Goal: Task Accomplishment & Management: Complete application form

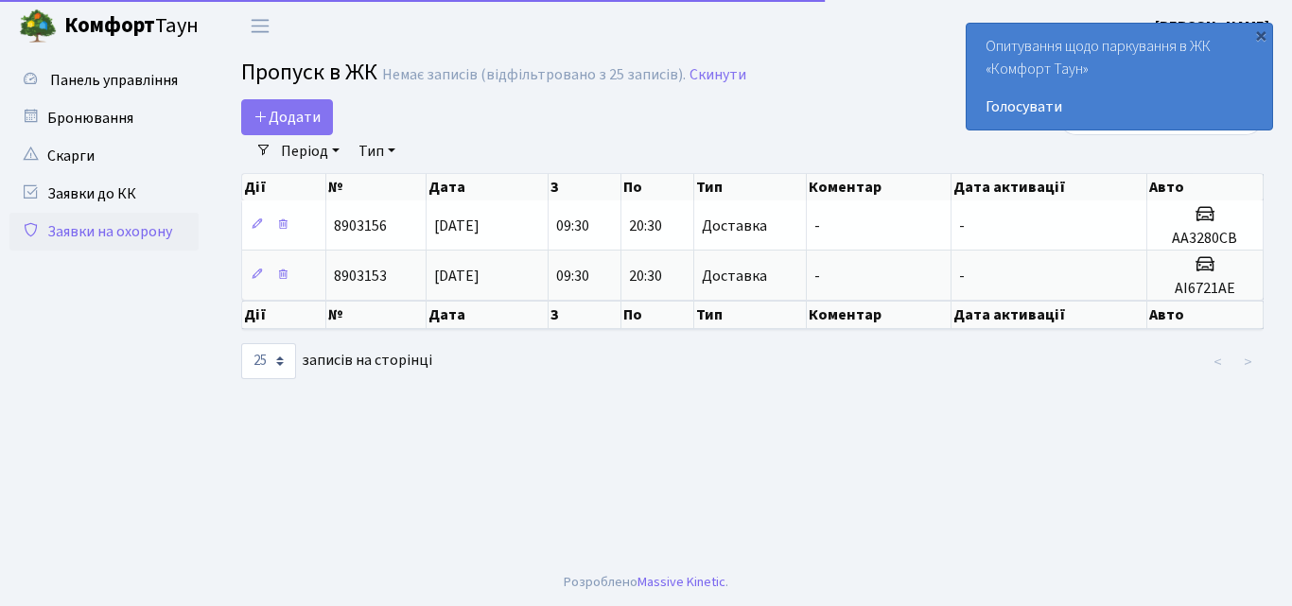
select select "25"
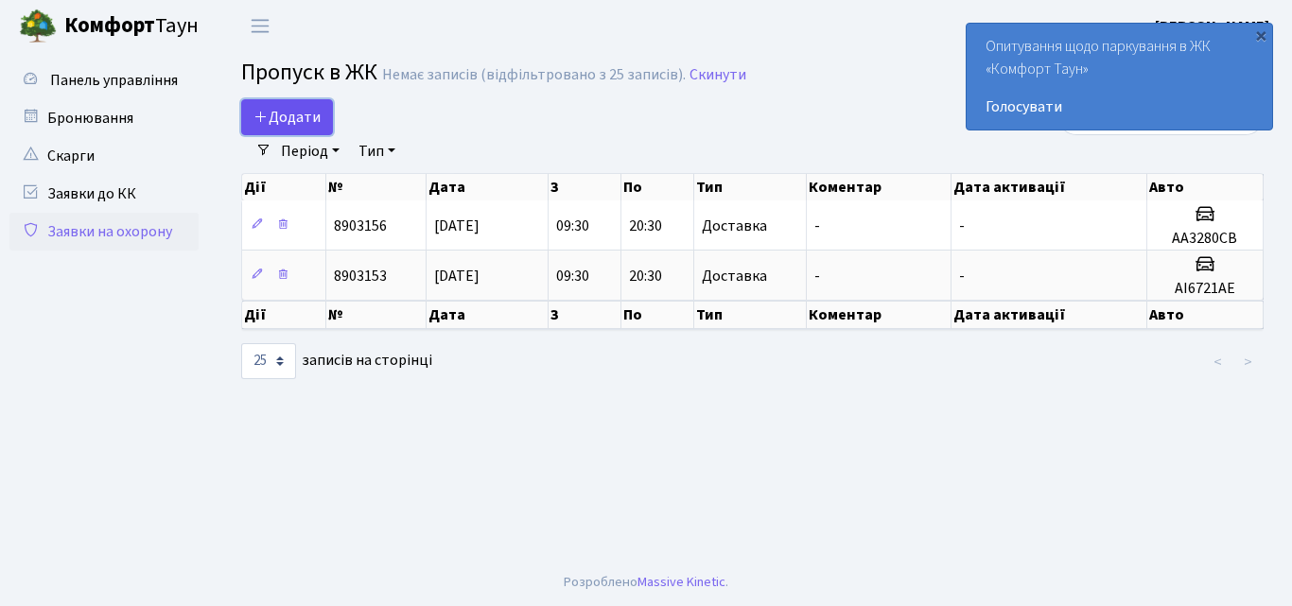
click at [296, 108] on span "Додати" at bounding box center [286, 117] width 67 height 21
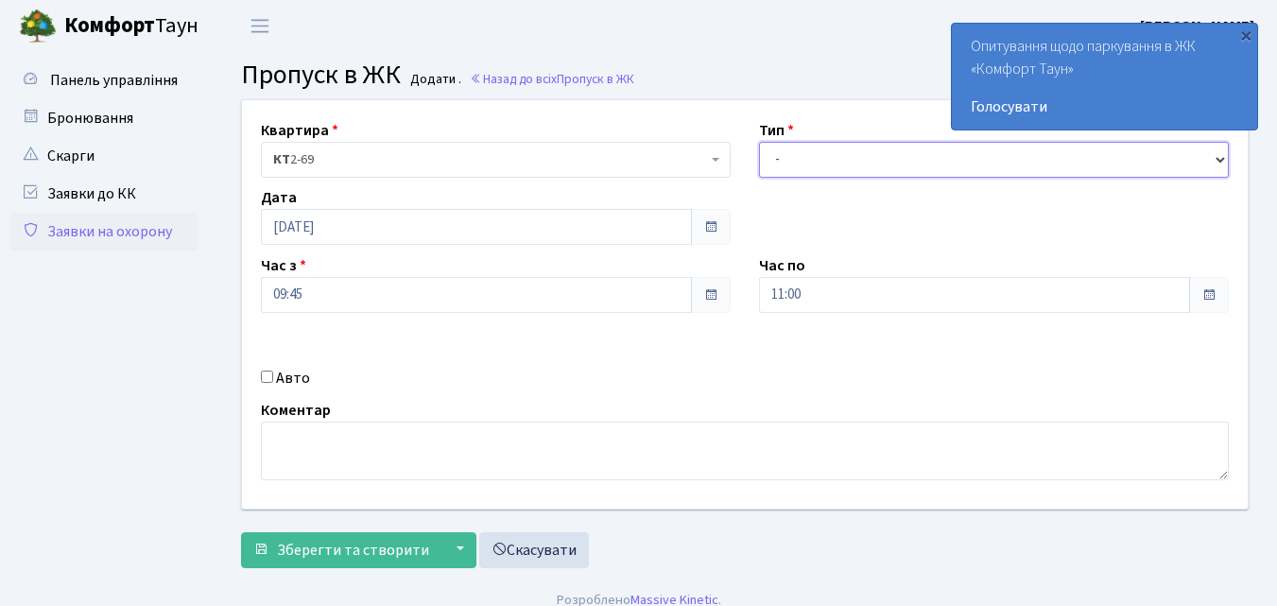
click at [795, 169] on select "- Доставка Таксі Гості Сервіс" at bounding box center [994, 160] width 470 height 36
select select "1"
click at [759, 142] on select "- Доставка Таксі Гості Сервіс" at bounding box center [994, 160] width 470 height 36
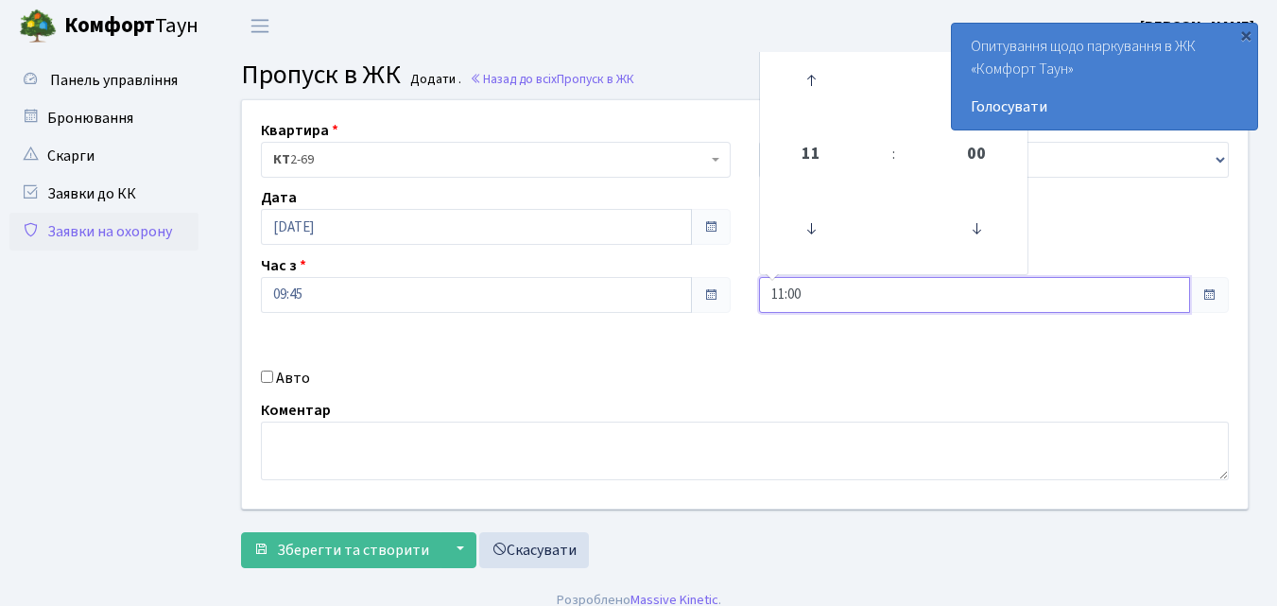
click at [849, 304] on input "11:00" at bounding box center [974, 295] width 431 height 36
click at [806, 81] on icon at bounding box center [811, 80] width 51 height 51
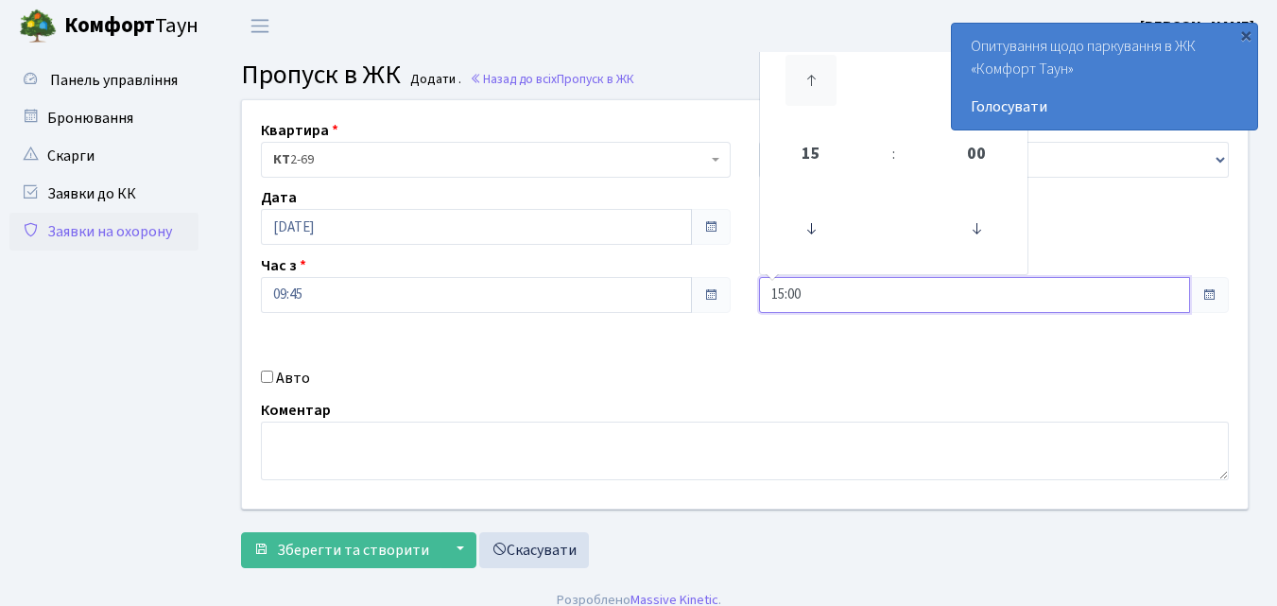
click at [806, 81] on icon at bounding box center [811, 80] width 51 height 51
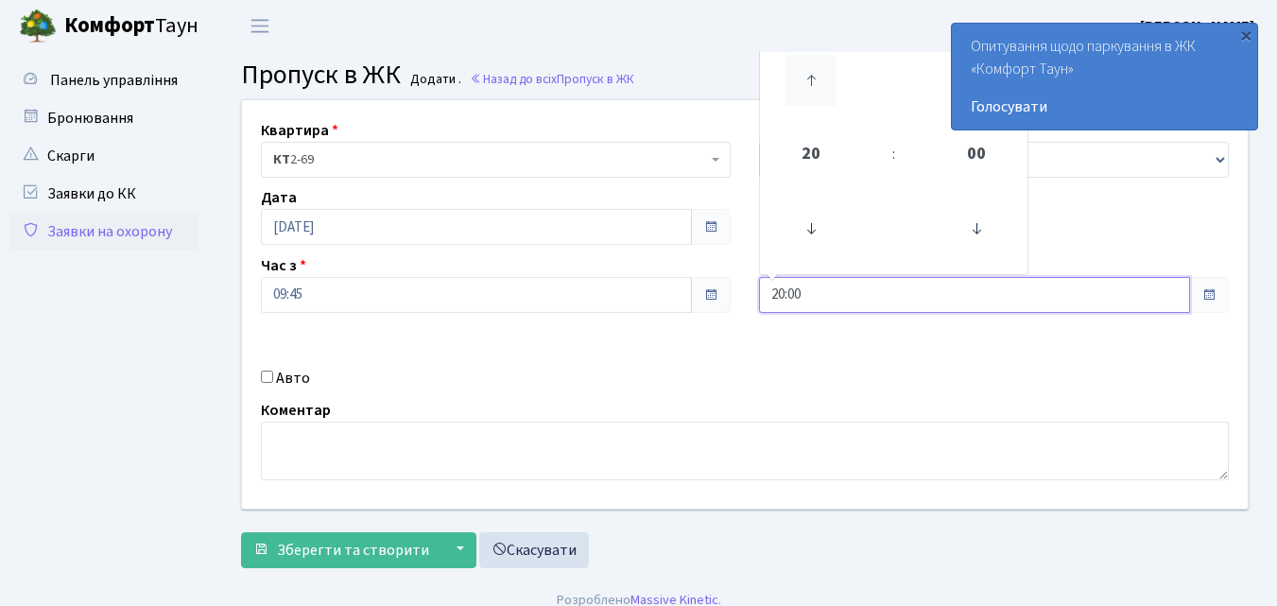
click at [806, 81] on icon at bounding box center [811, 80] width 51 height 51
type input "21:00"
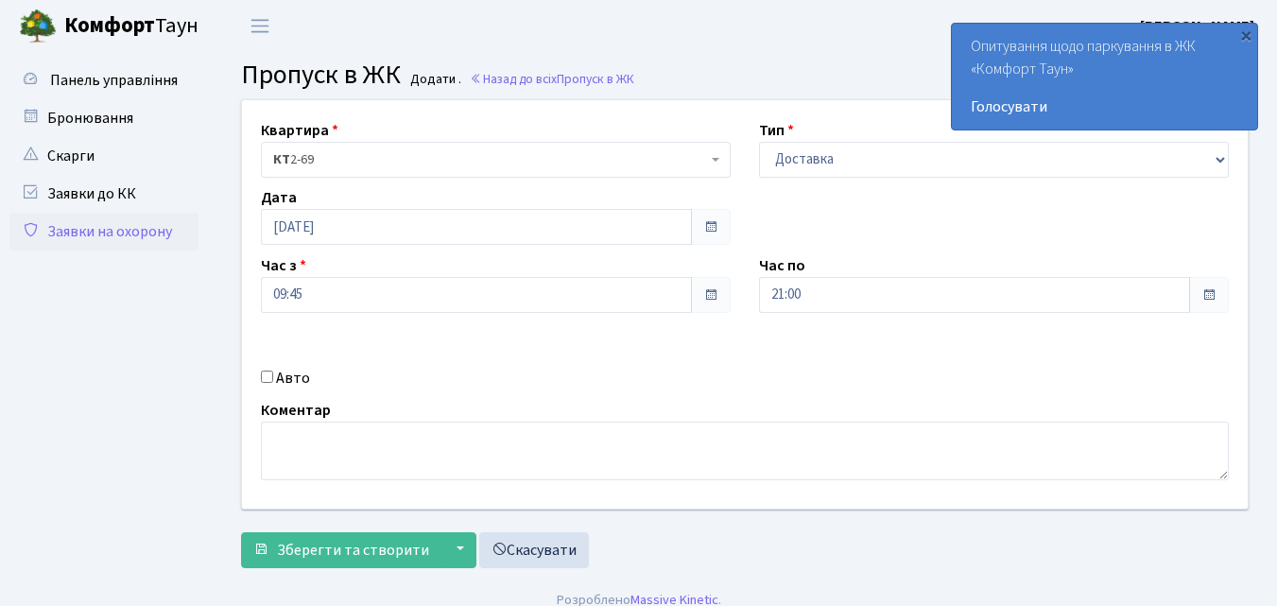
click at [263, 382] on input "Авто" at bounding box center [267, 377] width 12 height 12
checkbox input "true"
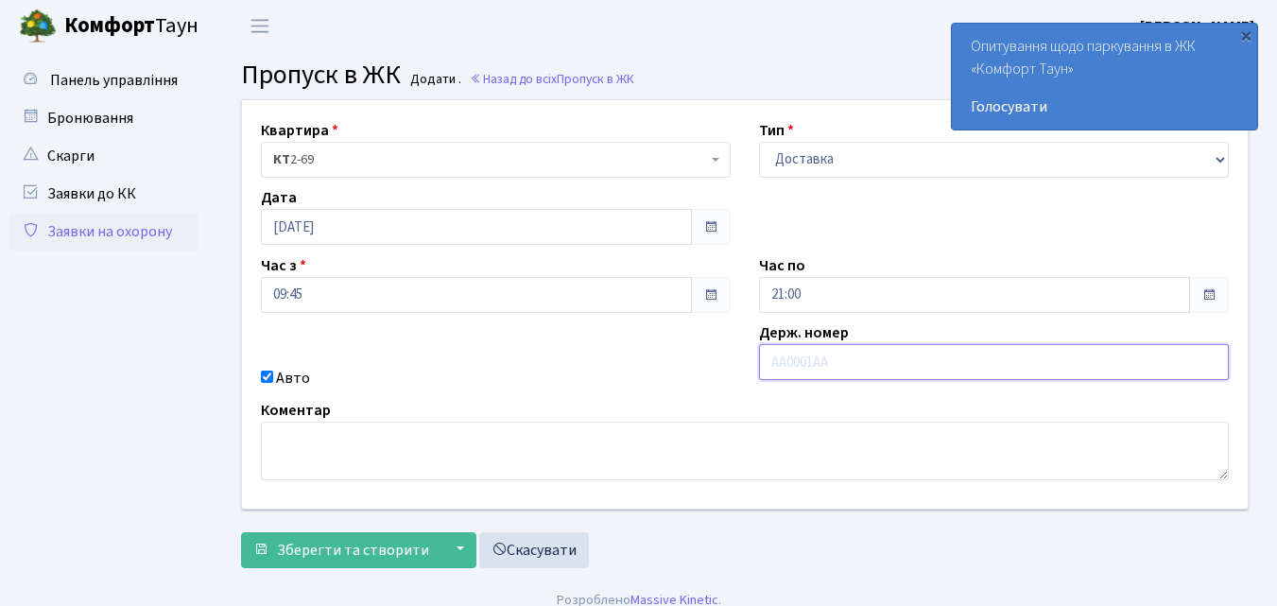
click at [763, 365] on input "text" at bounding box center [994, 362] width 470 height 36
type input "КА0189ВЕ"
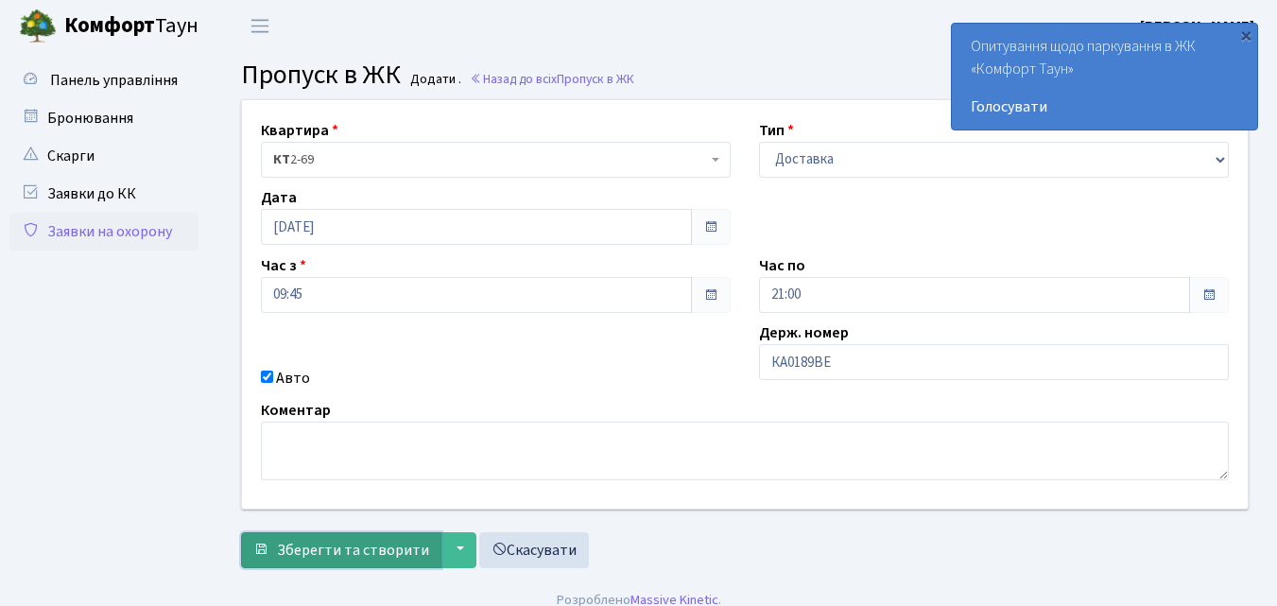
click at [301, 551] on span "Зберегти та створити" at bounding box center [353, 550] width 152 height 21
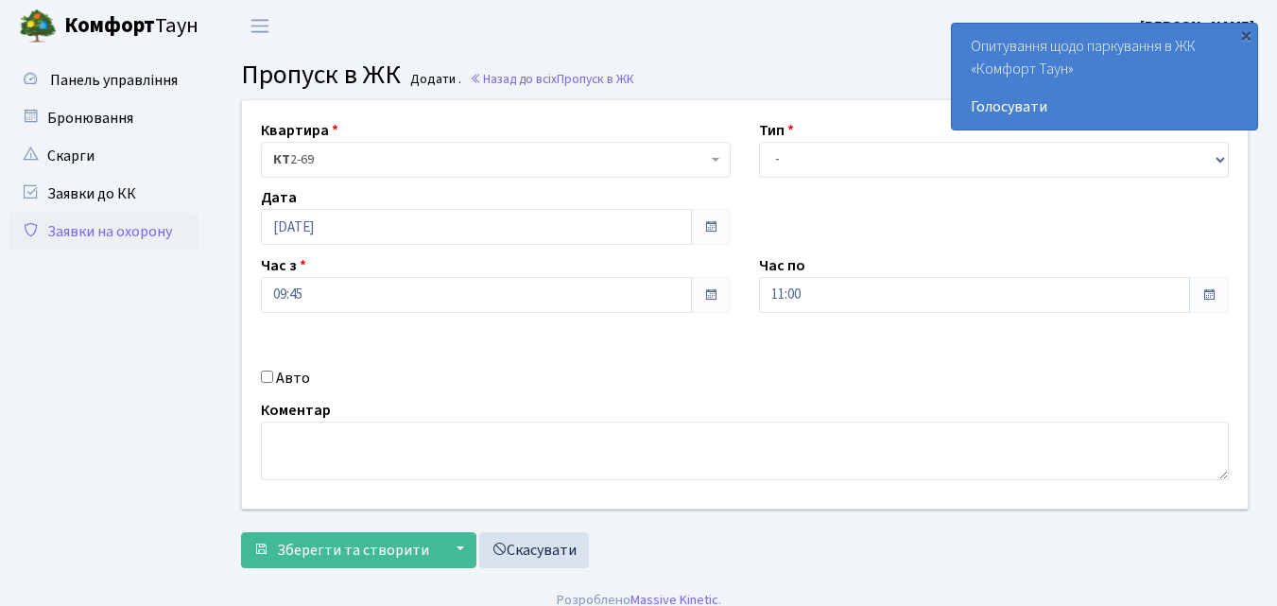
click at [75, 239] on link "Заявки на охорону" at bounding box center [103, 232] width 189 height 38
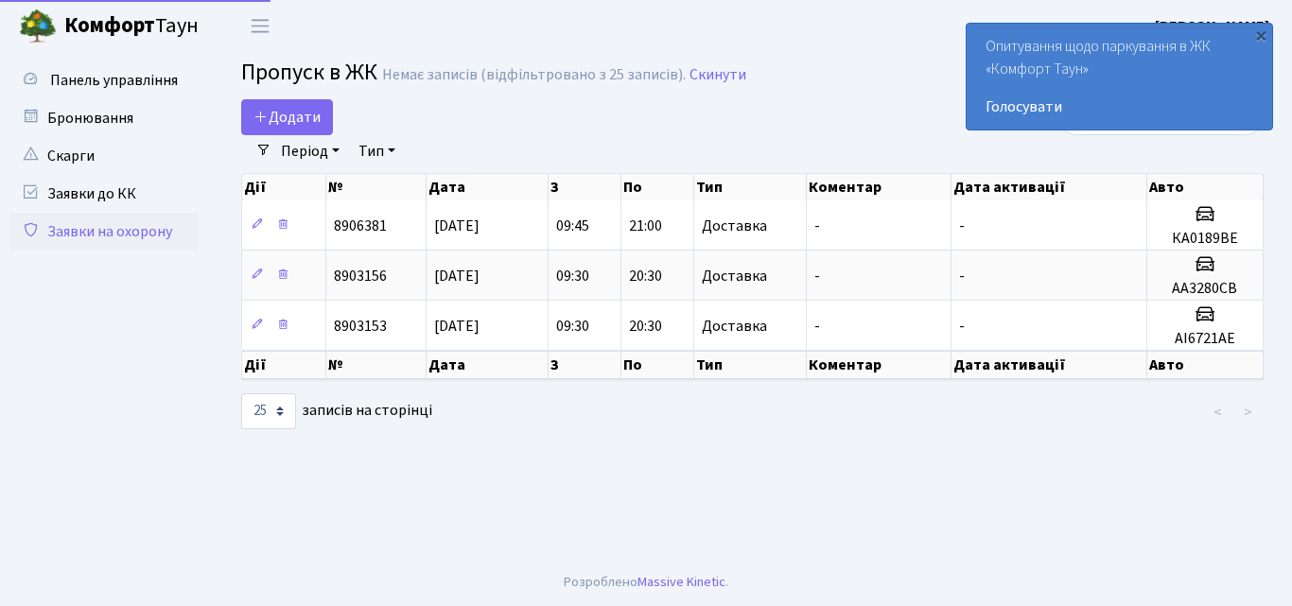
select select "25"
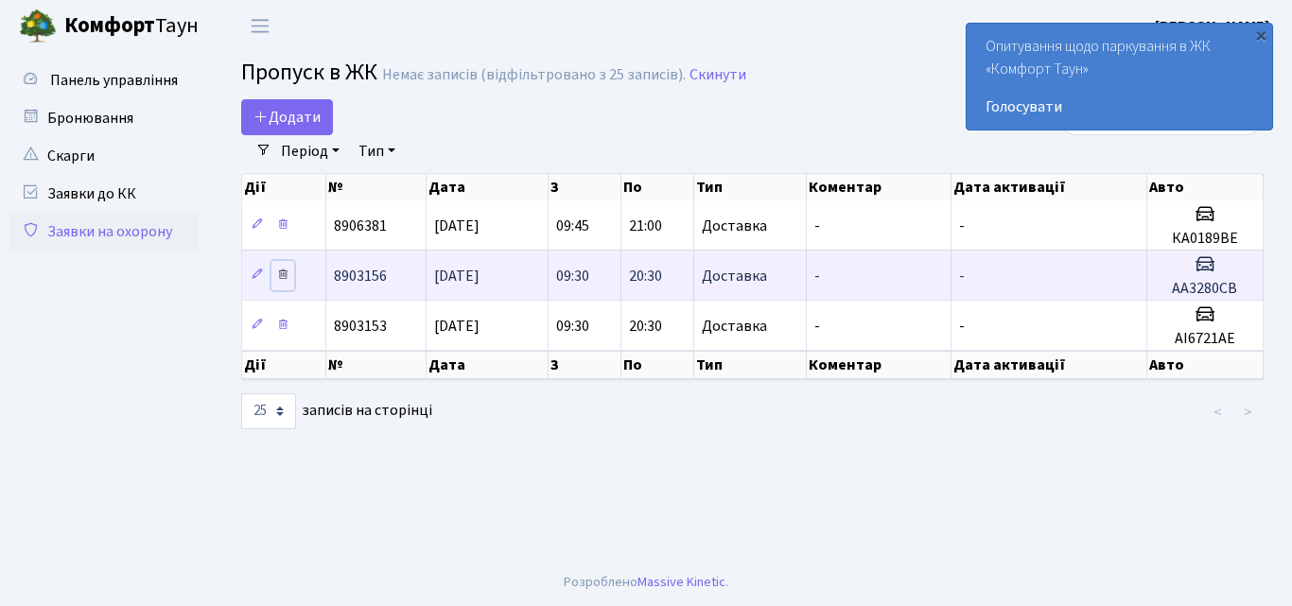
click at [287, 278] on icon at bounding box center [282, 274] width 13 height 13
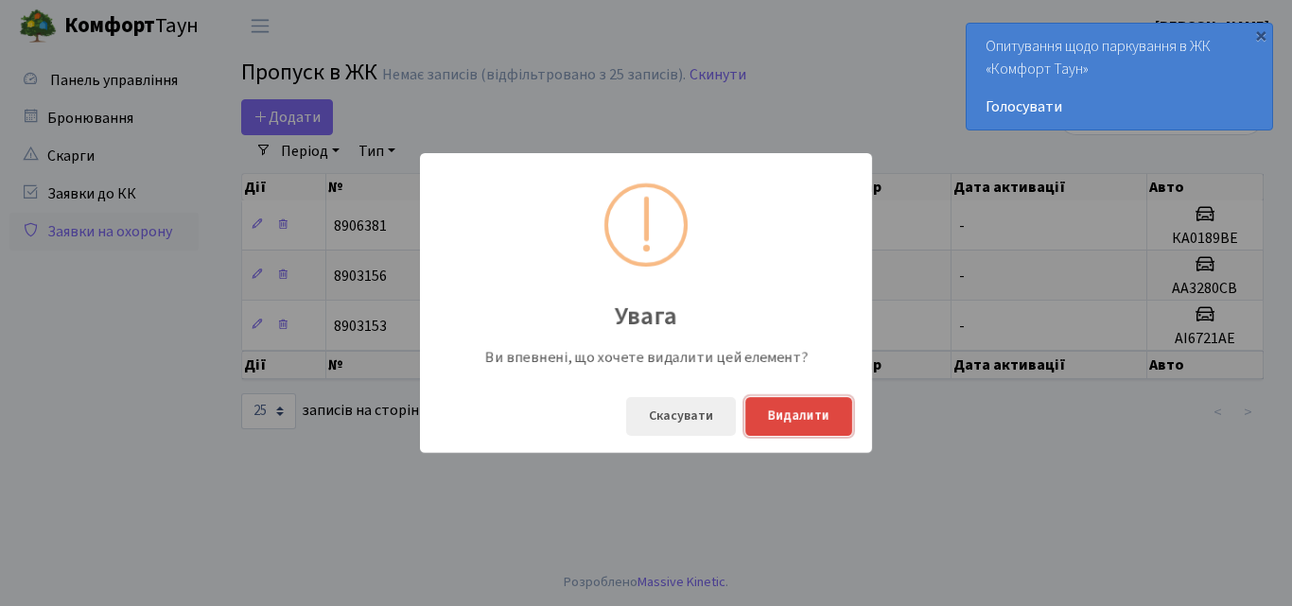
click at [796, 423] on button "Видалити" at bounding box center [798, 416] width 107 height 39
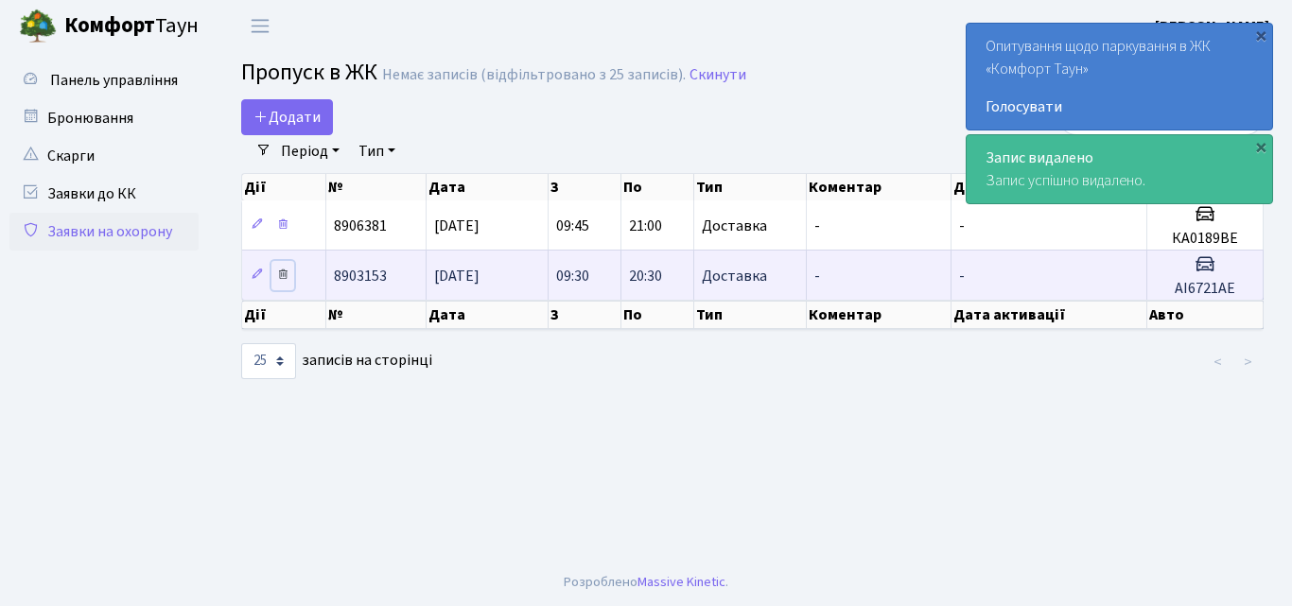
click at [286, 274] on icon at bounding box center [282, 274] width 13 height 13
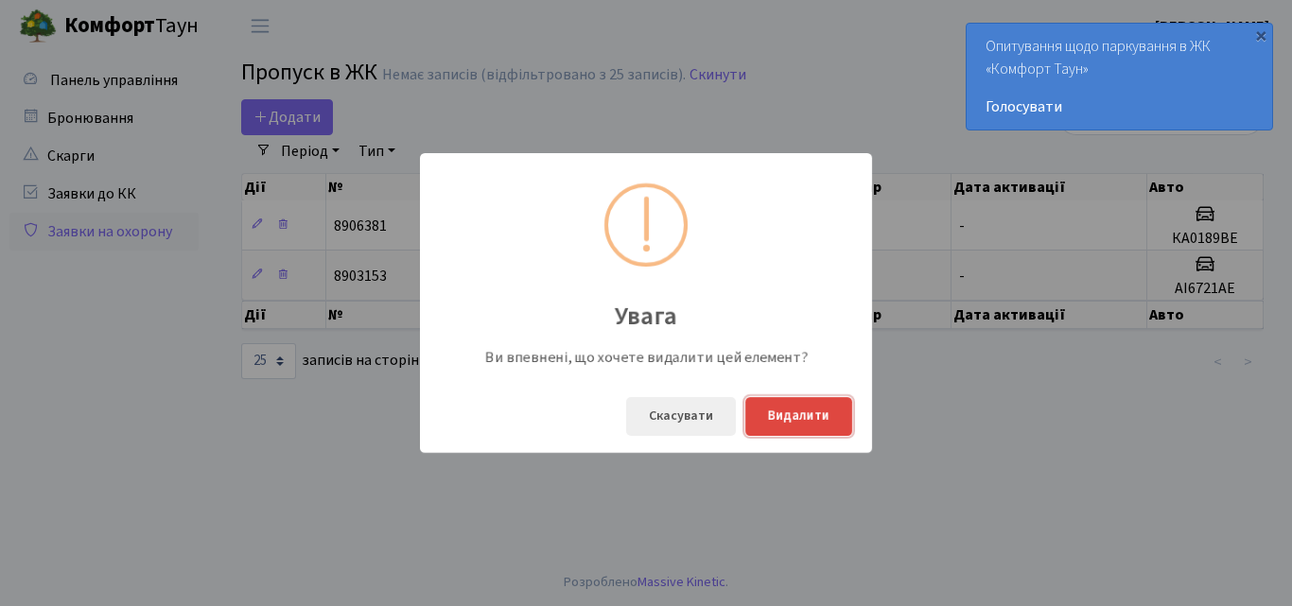
click at [773, 407] on button "Видалити" at bounding box center [798, 416] width 107 height 39
